Goal: Information Seeking & Learning: Learn about a topic

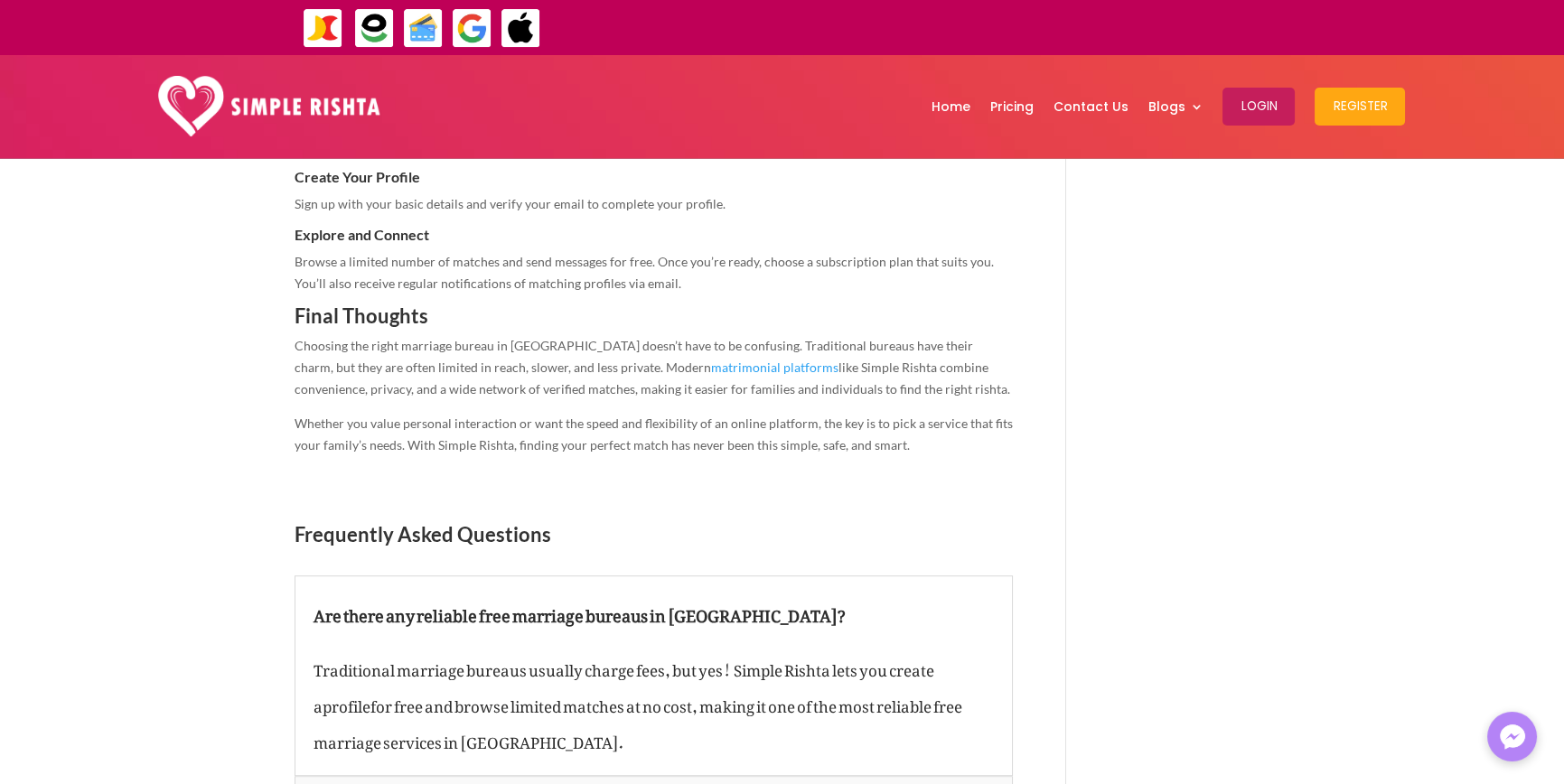
click at [455, 522] on span "Frequently Asked Questions" at bounding box center [422, 534] width 256 height 24
copy div "Frequently Asked Questions"
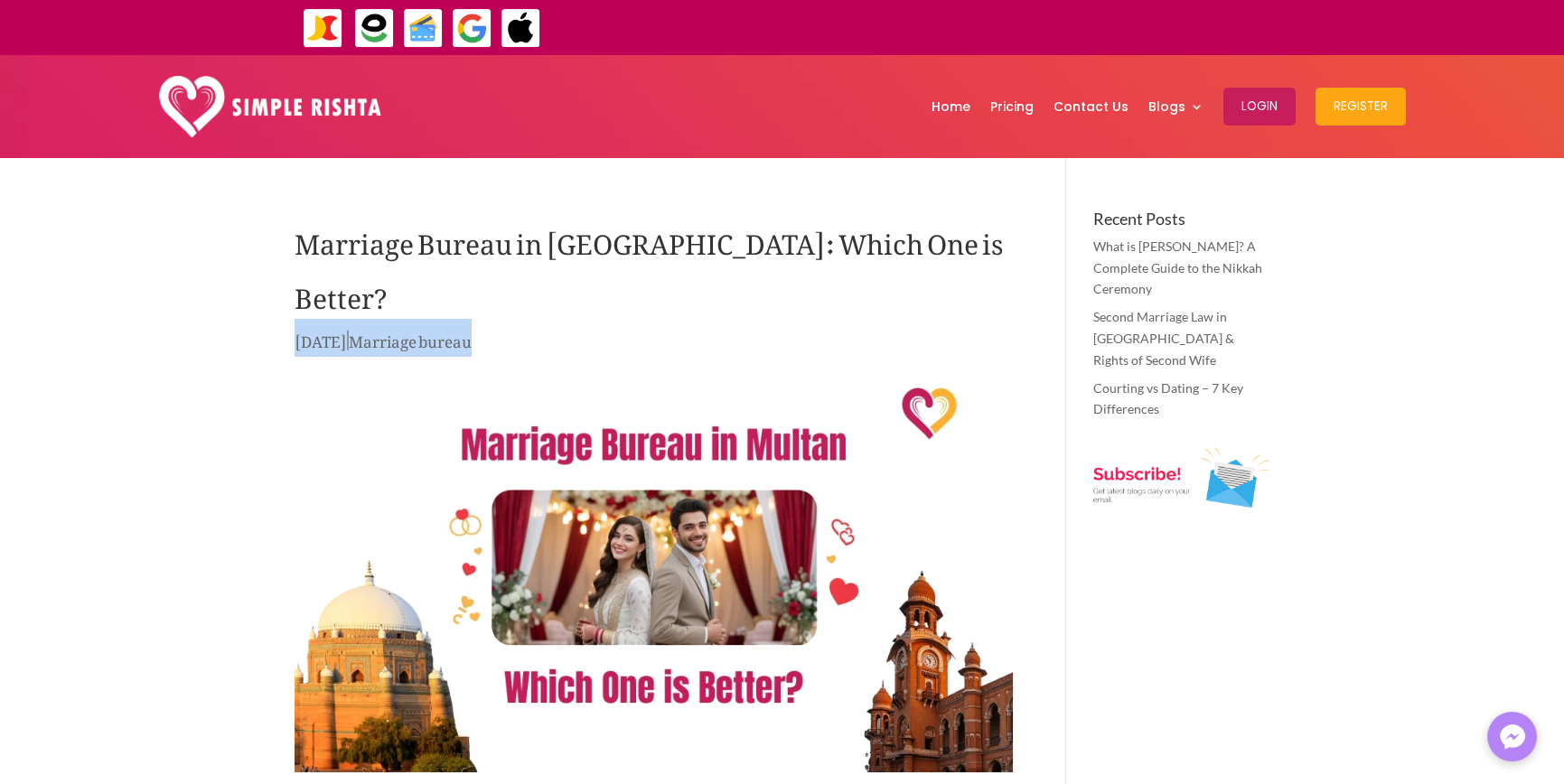
drag, startPoint x: 261, startPoint y: 287, endPoint x: 564, endPoint y: 287, distance: 303.0
click at [563, 328] on p "Aug 22, 2025 | Marriage bureau" at bounding box center [653, 345] width 719 height 35
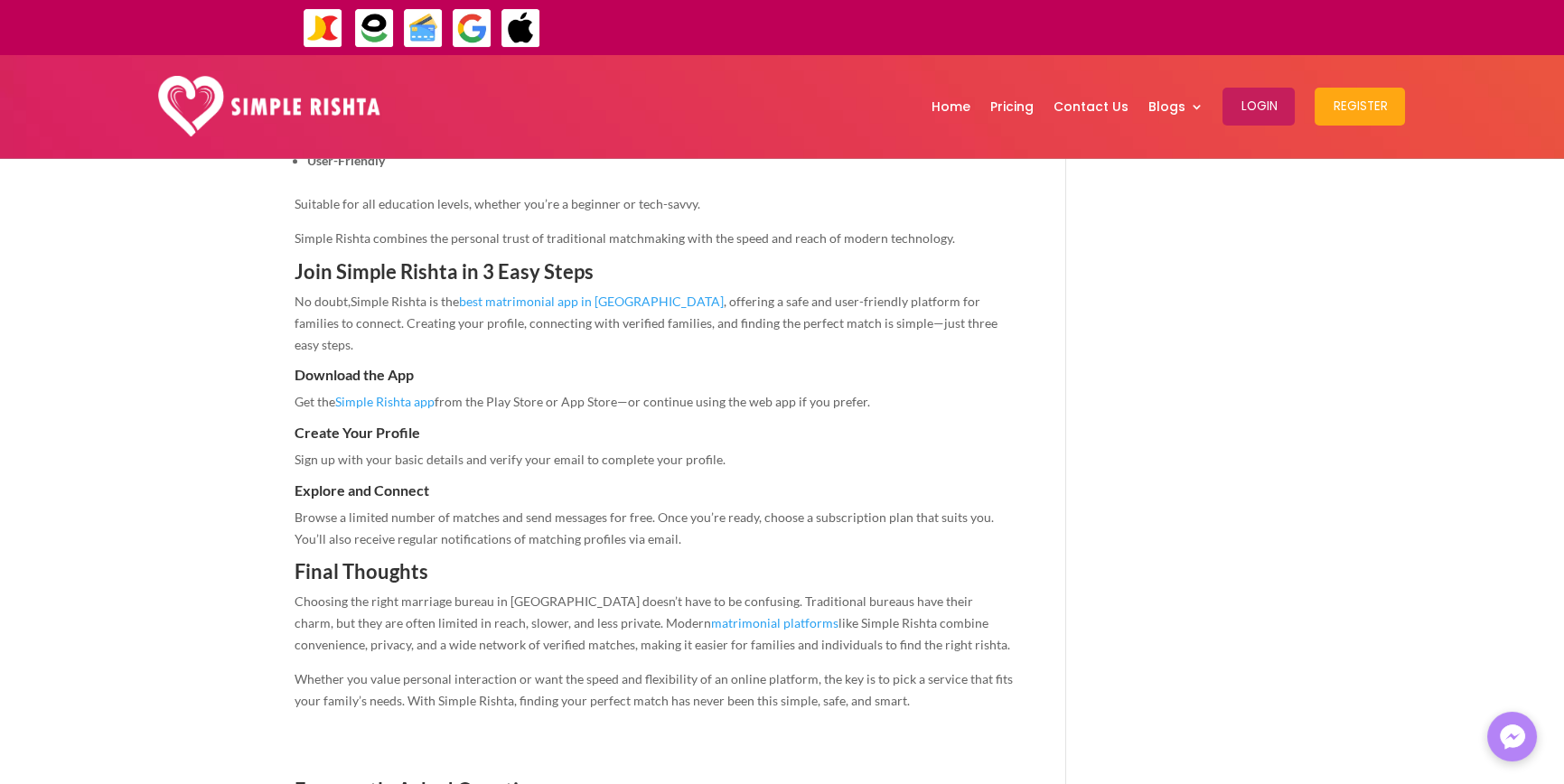
scroll to position [2980, 0]
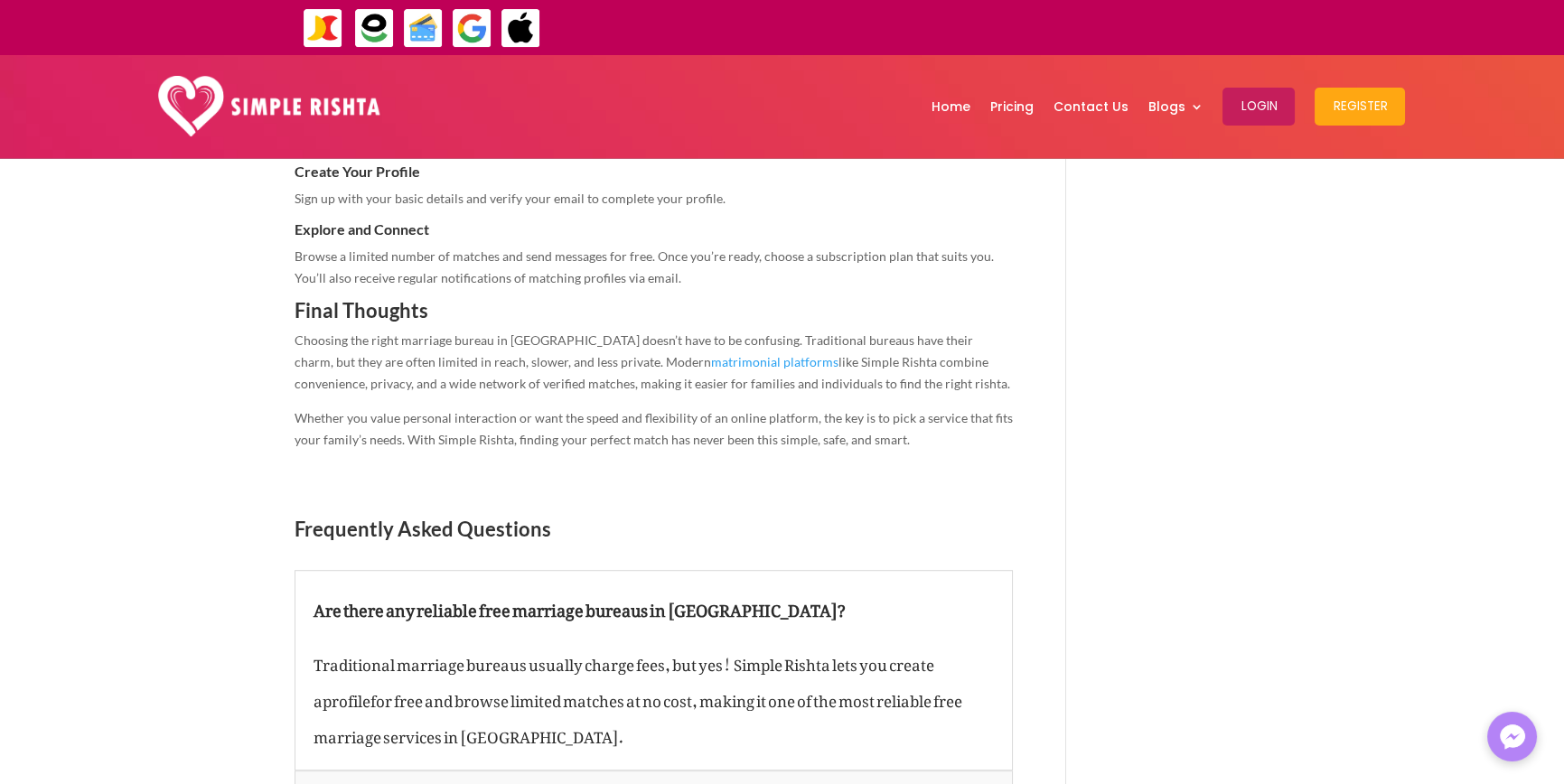
click at [916, 589] on h5 "Are there any reliable free marriage bureaus in Multan?" at bounding box center [654, 607] width 681 height 36
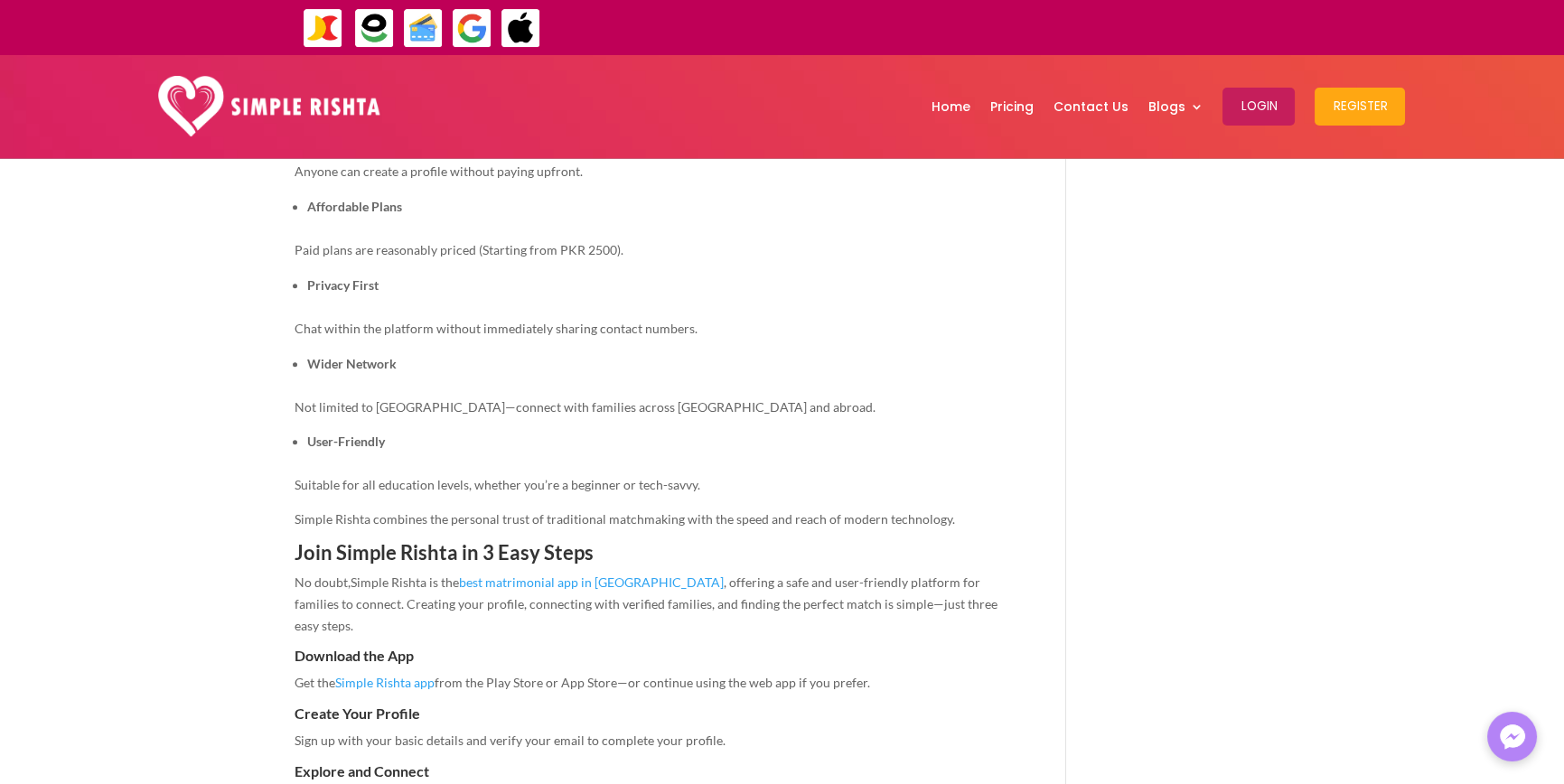
scroll to position [1715, 0]
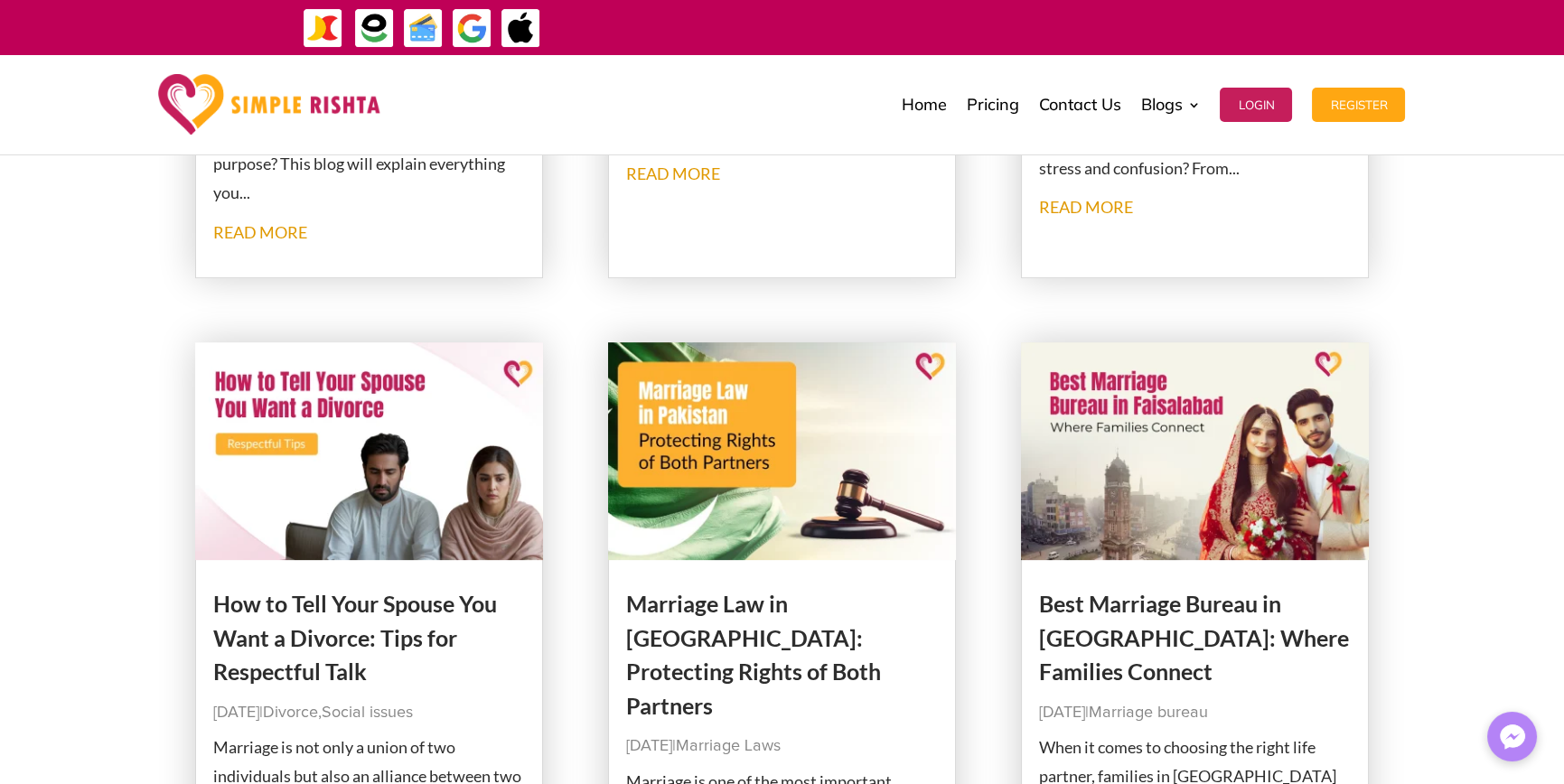
scroll to position [1535, 0]
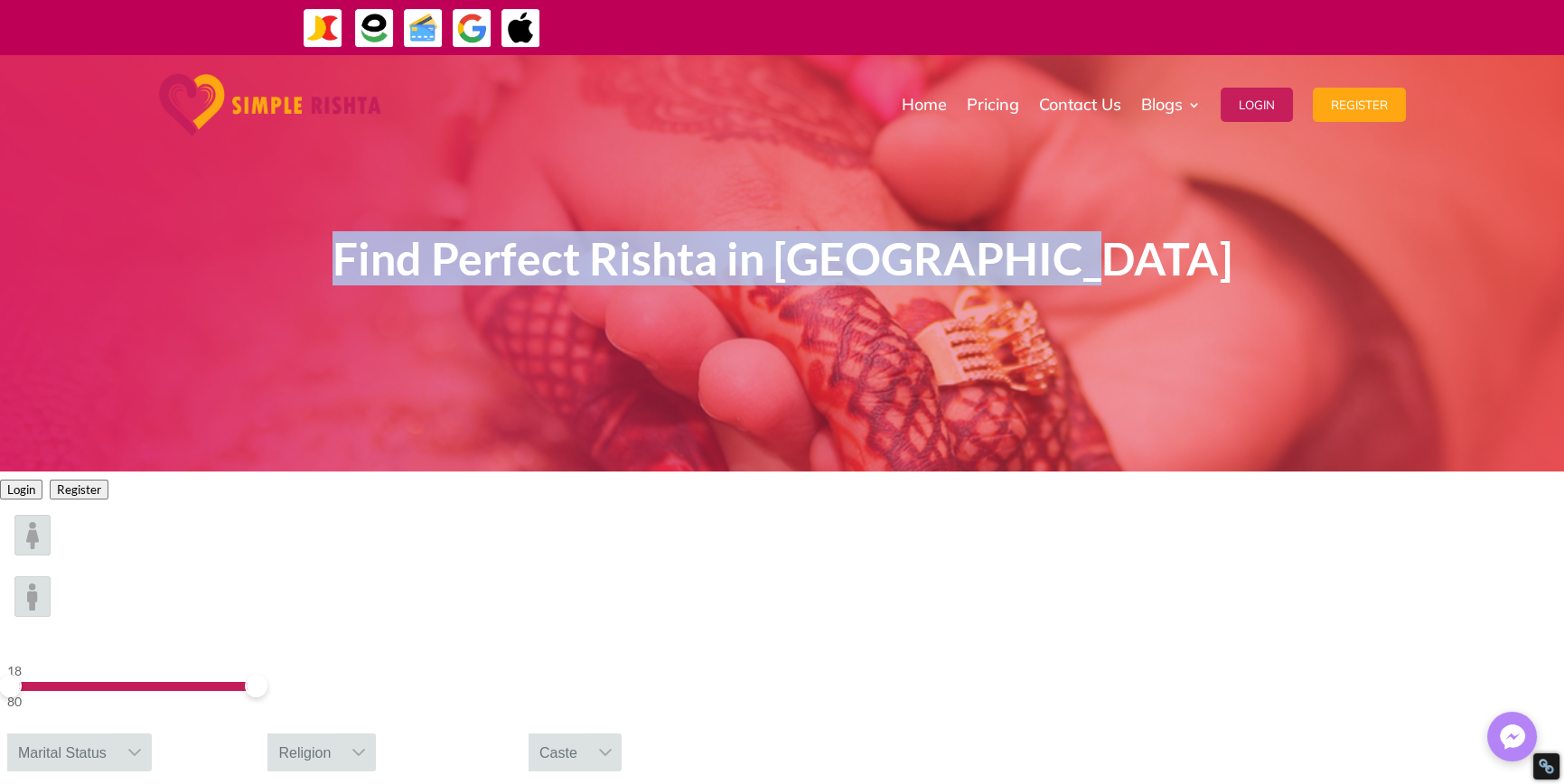
drag, startPoint x: 345, startPoint y: 206, endPoint x: 1296, endPoint y: 261, distance: 952.6
click at [1296, 261] on div "Find Perfect Rishta in Saudi Arabia" at bounding box center [782, 263] width 1564 height 416
click at [1182, 454] on div "Find Perfect Rishta in Saudi Arabia" at bounding box center [782, 263] width 1564 height 416
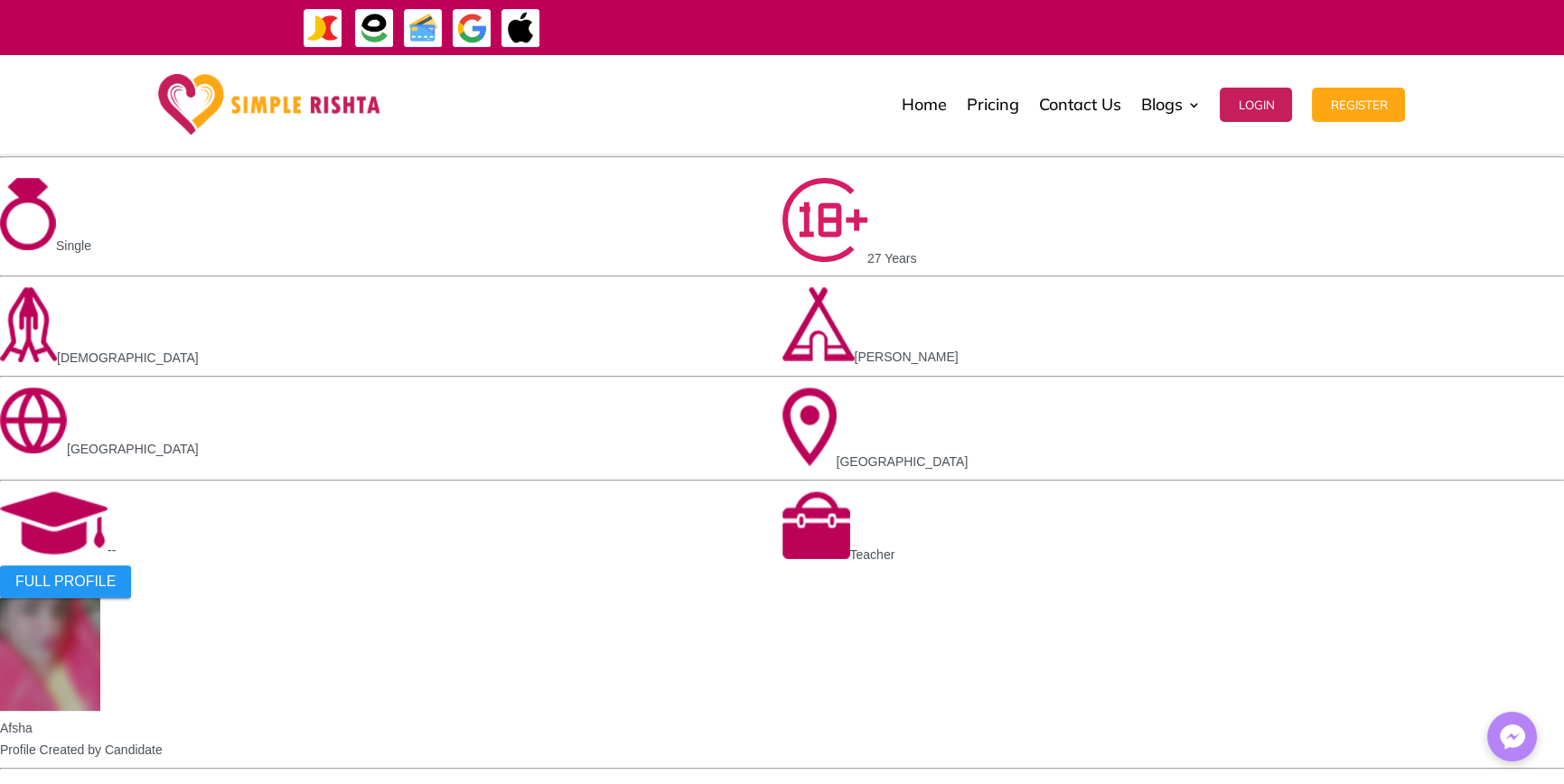
scroll to position [1758, 0]
